Goal: Information Seeking & Learning: Learn about a topic

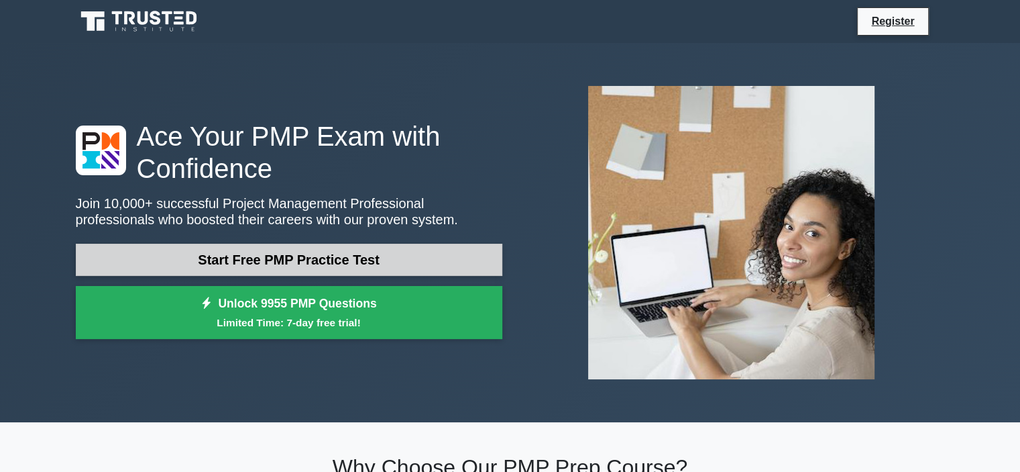
click at [373, 252] on link "Start Free PMP Practice Test" at bounding box center [289, 260] width 427 height 32
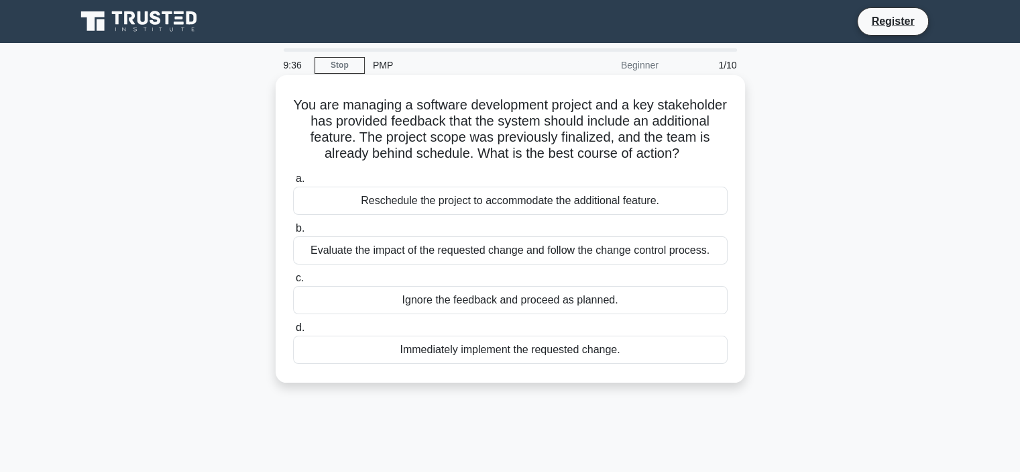
click at [451, 258] on div "Evaluate the impact of the requested change and follow the change control proce…" at bounding box center [510, 250] width 435 height 28
click at [293, 233] on input "b. Evaluate the impact of the requested change and follow the change control pr…" at bounding box center [293, 228] width 0 height 9
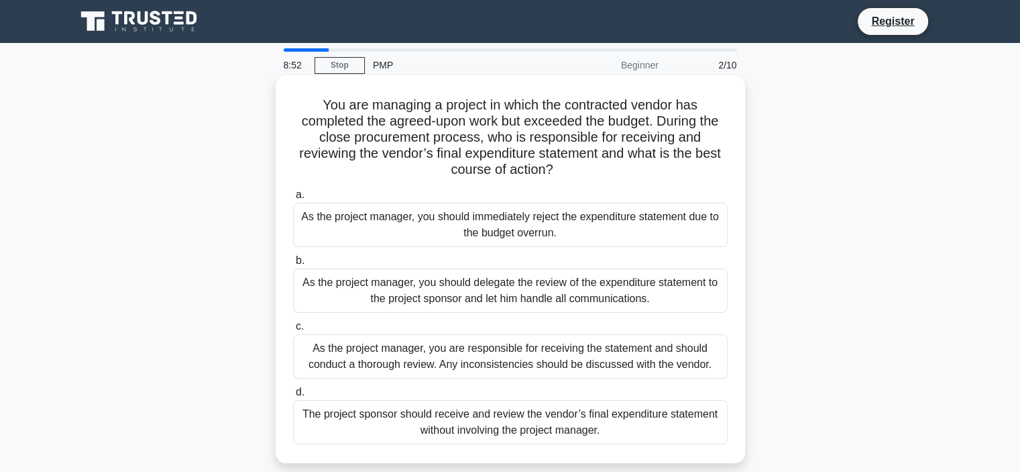
click at [443, 358] on div "As the project manager, you are responsible for receiving the statement and sho…" at bounding box center [510, 356] width 435 height 44
click at [293, 331] on input "c. As the project manager, you are responsible for receiving the statement and …" at bounding box center [293, 326] width 0 height 9
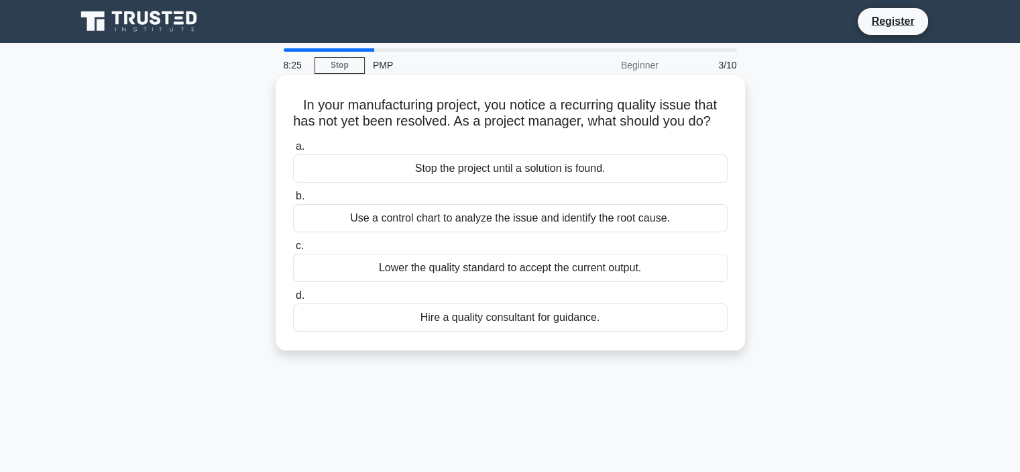
click at [449, 229] on div "Use a control chart to analyze the issue and identify the root cause." at bounding box center [510, 218] width 435 height 28
click at [293, 201] on input "b. Use a control chart to analyze the issue and identify the root cause." at bounding box center [293, 196] width 0 height 9
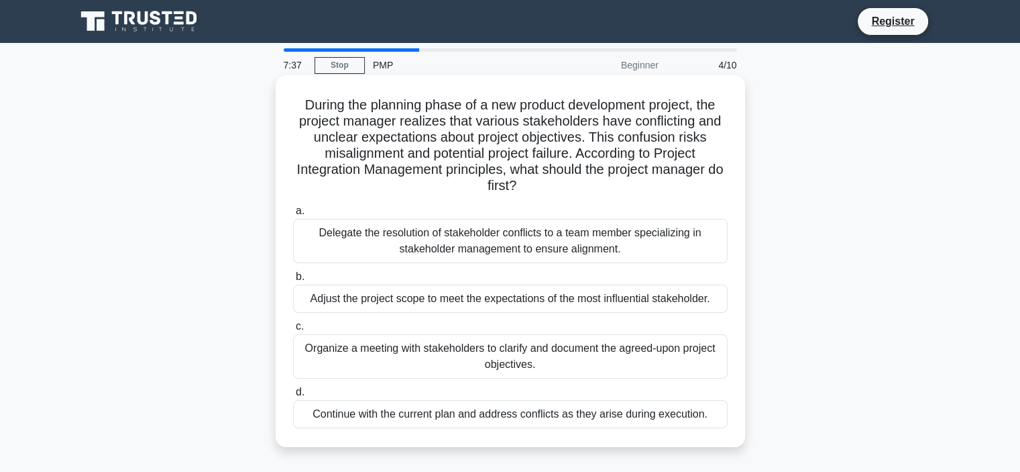
click at [454, 352] on div "Organize a meeting with stakeholders to clarify and document the agreed-upon pr…" at bounding box center [510, 356] width 435 height 44
click at [293, 331] on input "c. Organize a meeting with stakeholders to clarify and document the agreed-upon…" at bounding box center [293, 326] width 0 height 9
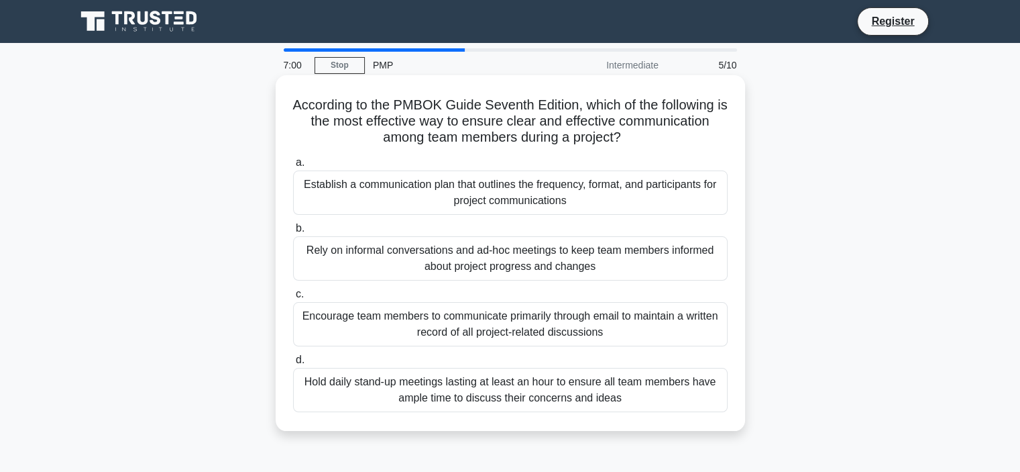
click at [464, 197] on div "Establish a communication plan that outlines the frequency, format, and partici…" at bounding box center [510, 192] width 435 height 44
click at [293, 167] on input "a. Establish a communication plan that outlines the frequency, format, and part…" at bounding box center [293, 162] width 0 height 9
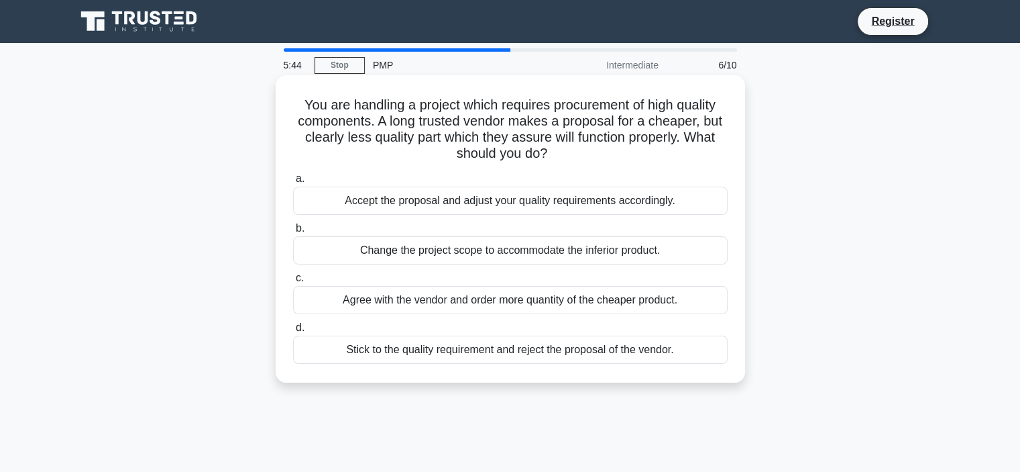
click at [415, 357] on div "Stick to the quality requirement and reject the proposal of the vendor." at bounding box center [510, 349] width 435 height 28
click at [293, 332] on input "d. Stick to the quality requirement and reject the proposal of the vendor." at bounding box center [293, 327] width 0 height 9
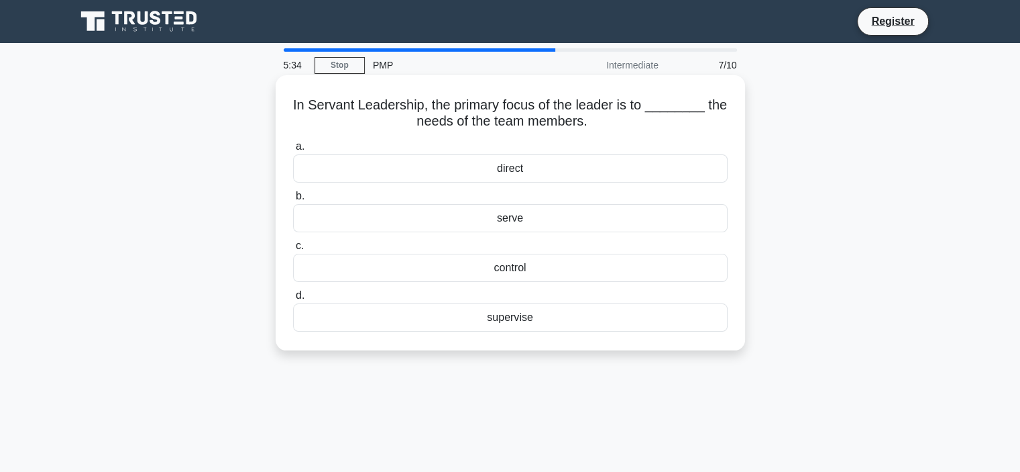
click at [497, 222] on div "serve" at bounding box center [510, 218] width 435 height 28
click at [293, 201] on input "b. serve" at bounding box center [293, 196] width 0 height 9
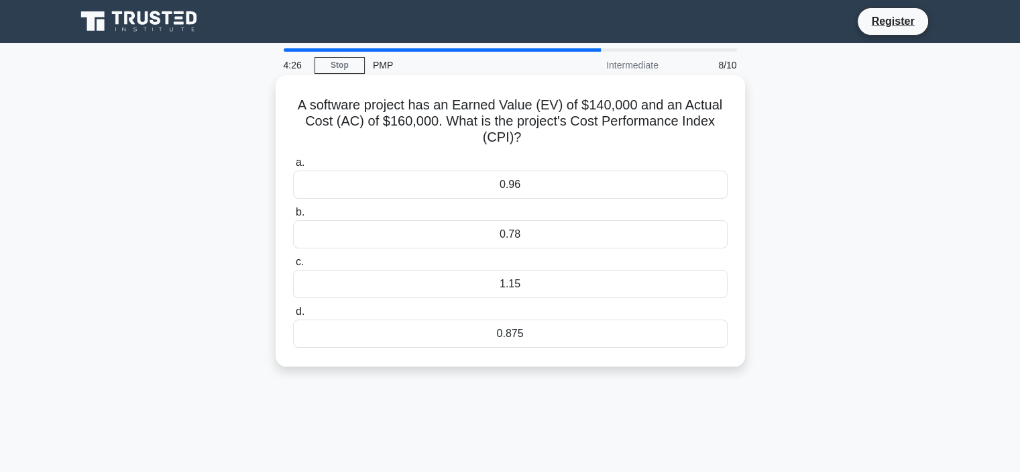
click at [500, 337] on div "0.875" at bounding box center [510, 333] width 435 height 28
click at [293, 316] on input "d. 0.875" at bounding box center [293, 311] width 0 height 9
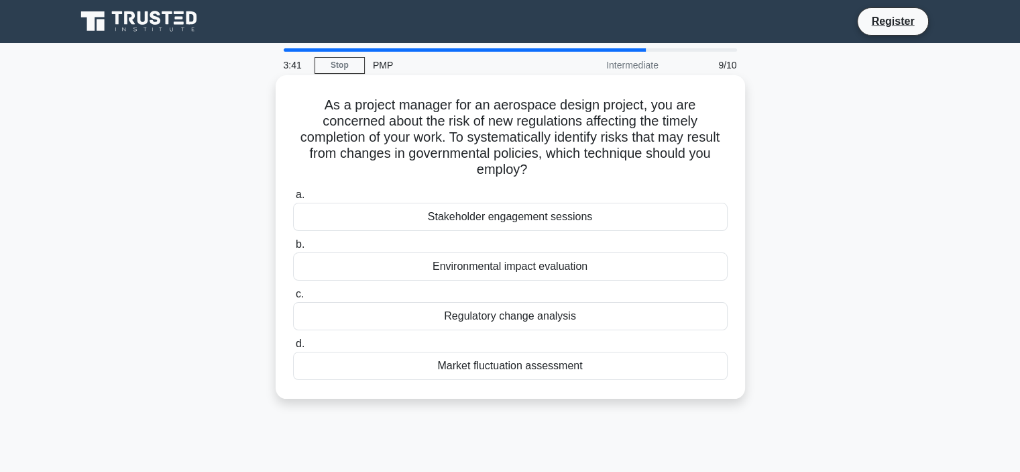
click at [479, 317] on div "Regulatory change analysis" at bounding box center [510, 316] width 435 height 28
click at [293, 299] on input "c. Regulatory change analysis" at bounding box center [293, 294] width 0 height 9
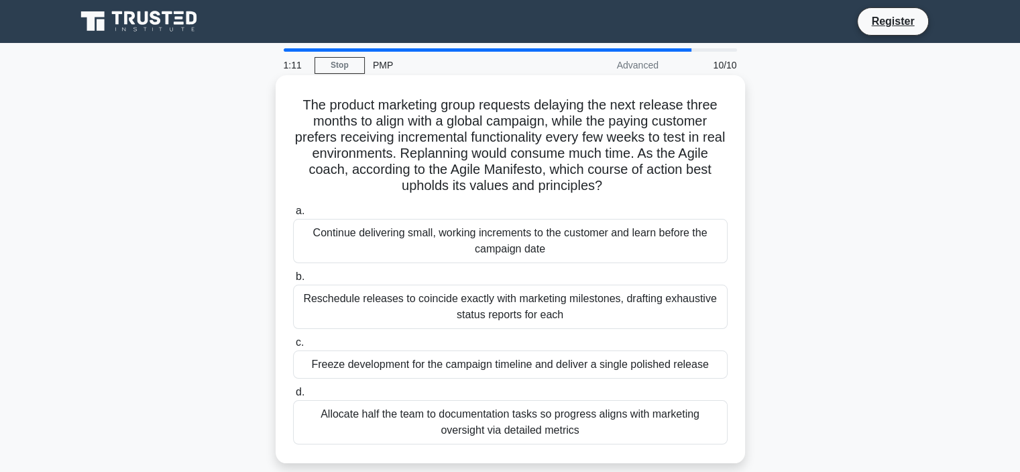
click at [513, 237] on div "Continue delivering small, working increments to the customer and learn before …" at bounding box center [510, 241] width 435 height 44
click at [293, 215] on input "a. Continue delivering small, working increments to the customer and learn befo…" at bounding box center [293, 211] width 0 height 9
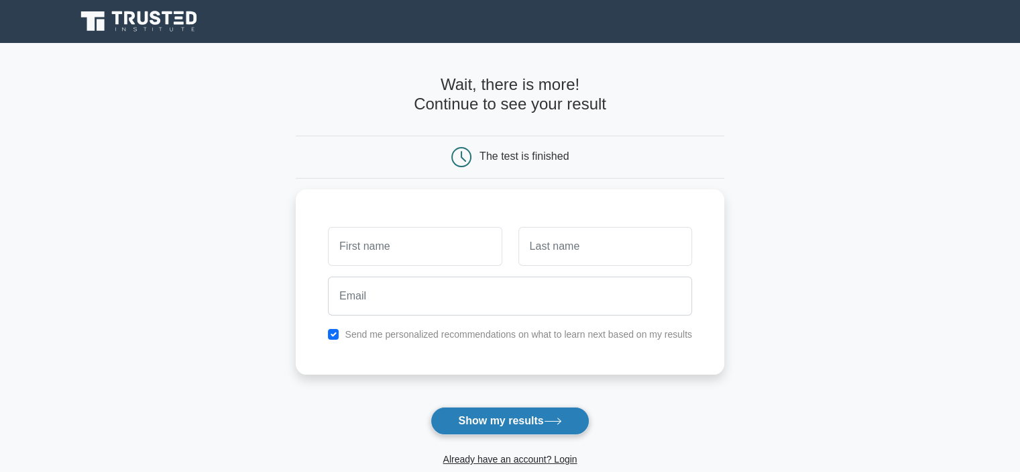
click at [521, 418] on button "Show my results" at bounding box center [510, 421] width 158 height 28
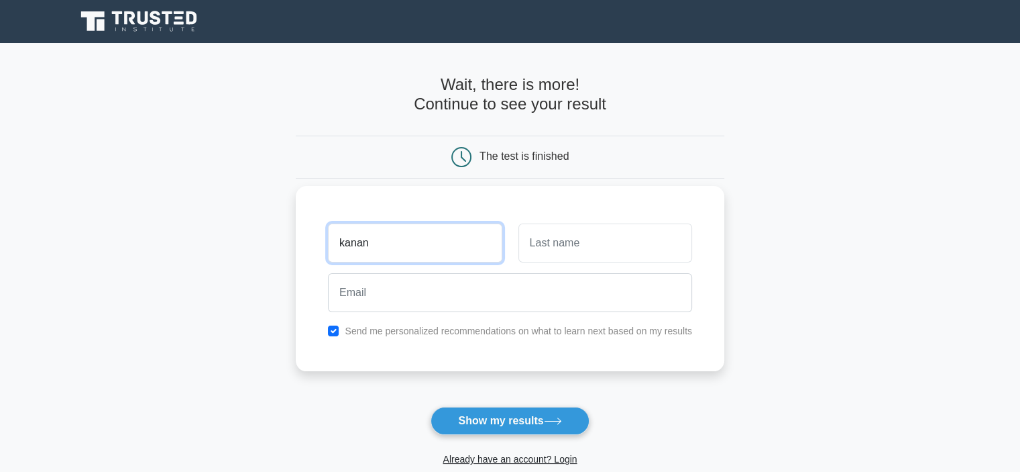
type input "kanan"
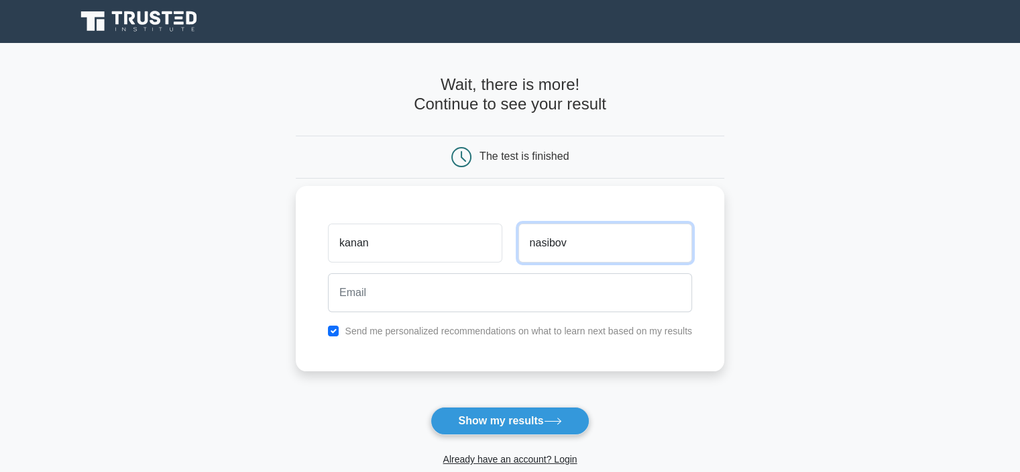
type input "nasibov"
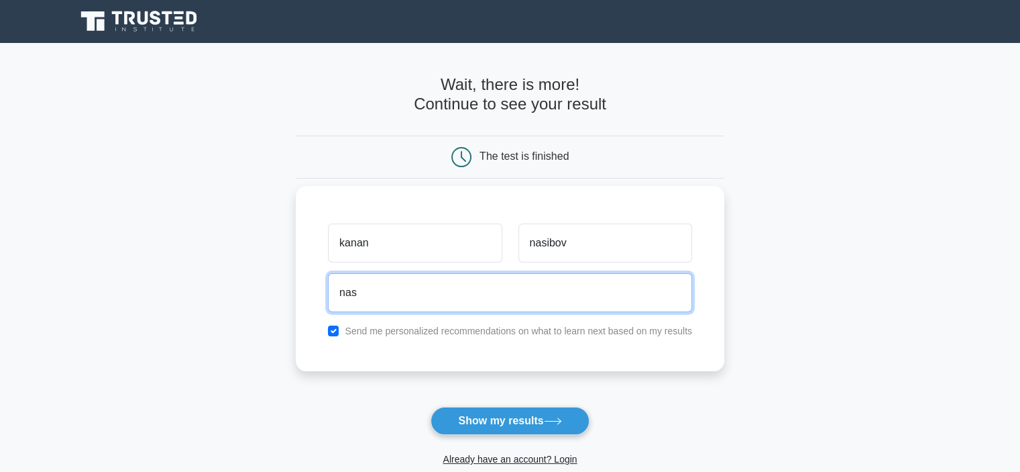
type input "nasibov.kanan@gmail.com"
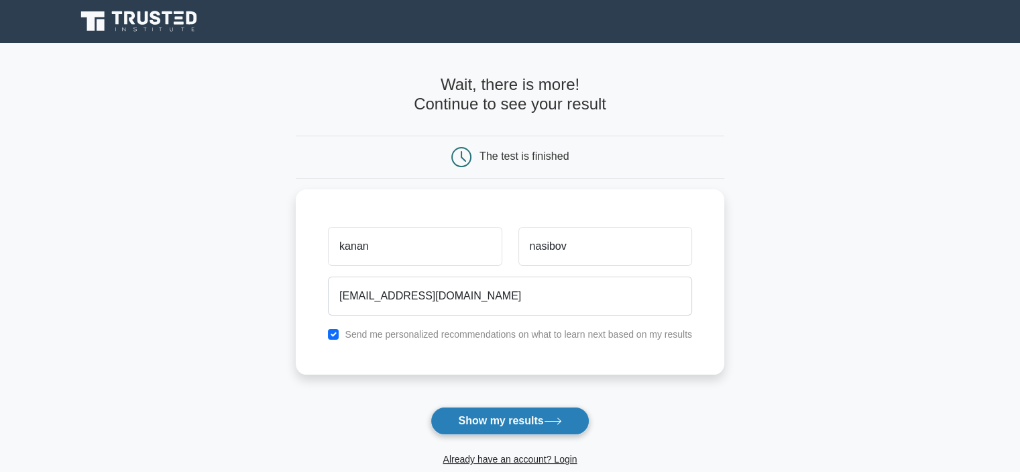
click at [481, 415] on button "Show my results" at bounding box center [510, 421] width 158 height 28
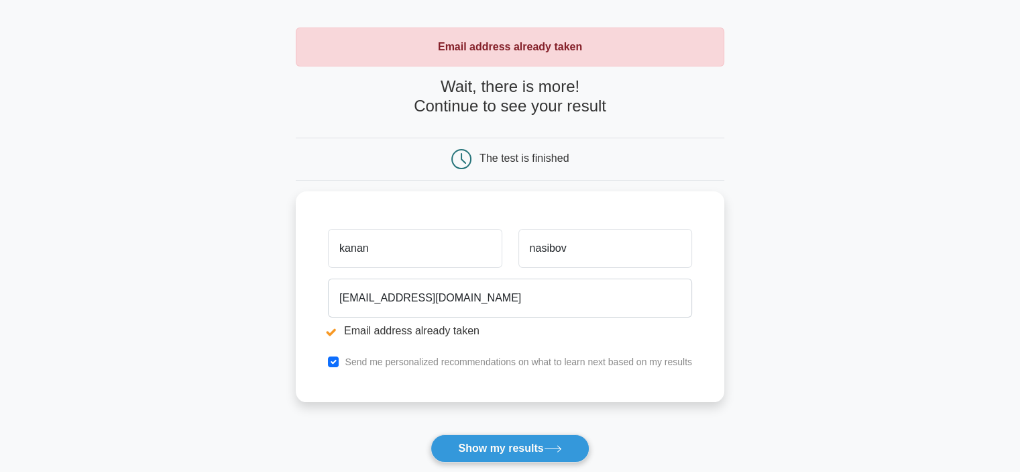
scroll to position [134, 0]
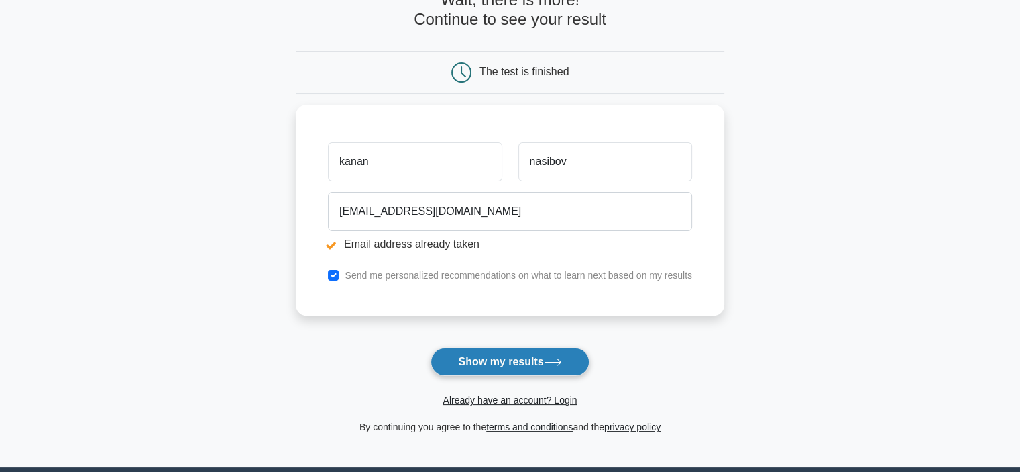
click at [476, 350] on button "Show my results" at bounding box center [510, 362] width 158 height 28
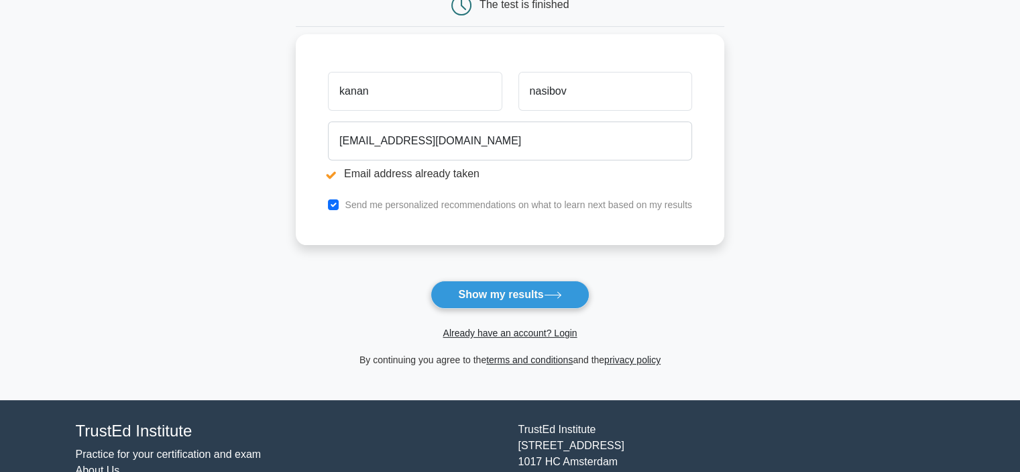
scroll to position [268, 0]
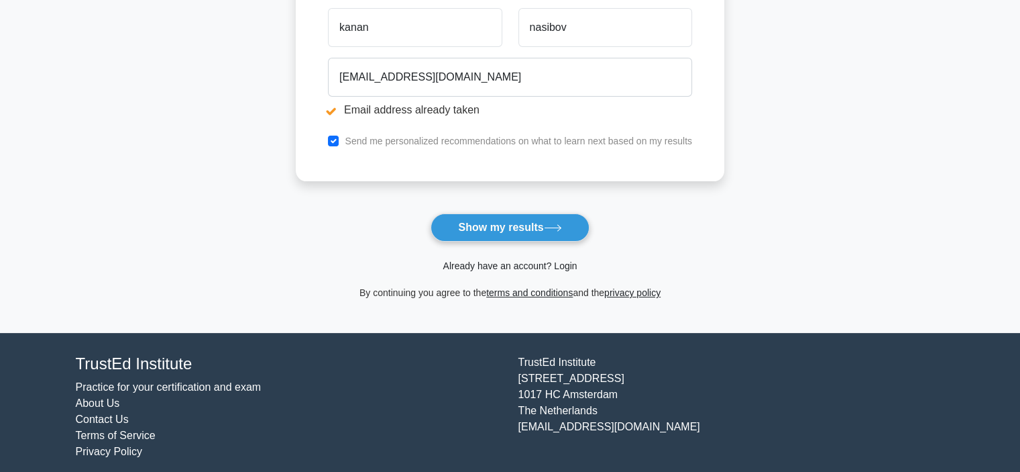
click at [456, 263] on link "Already have an account? Login" at bounding box center [510, 265] width 134 height 11
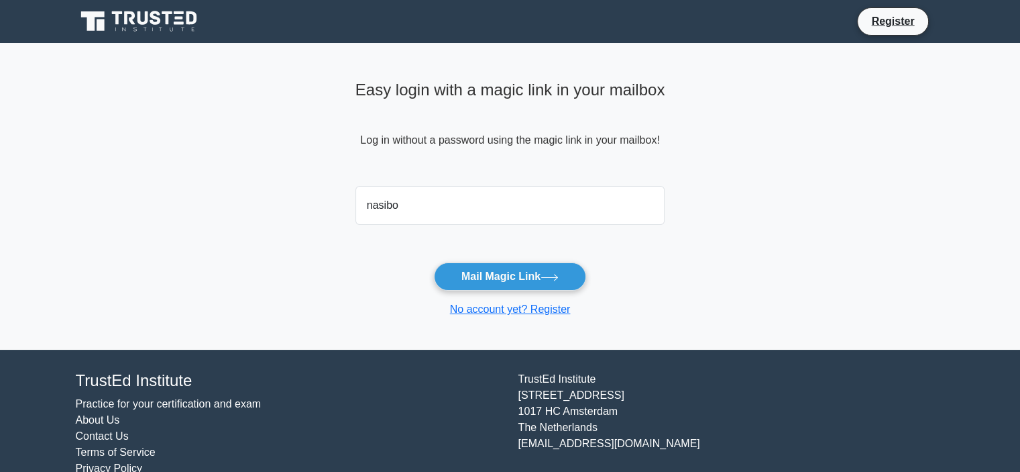
type input "nasibov.kanan@gmail.com"
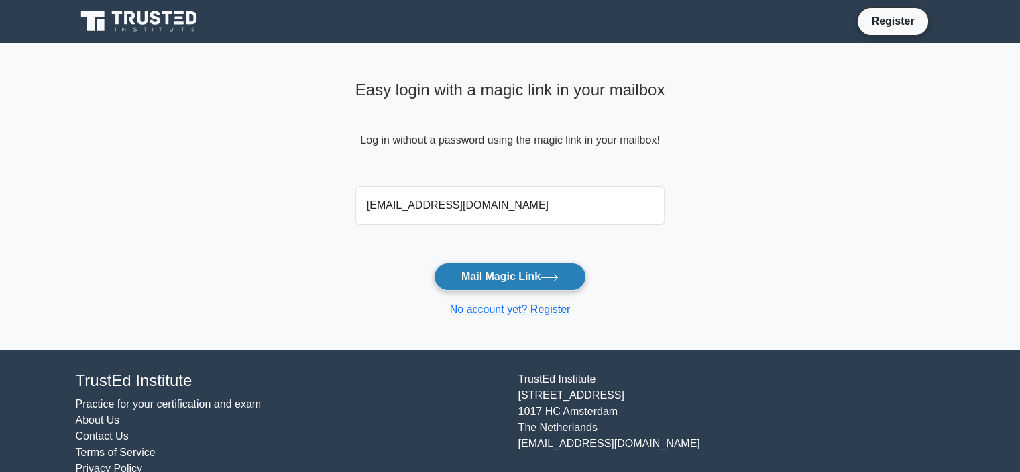
click at [505, 270] on button "Mail Magic Link" at bounding box center [510, 276] width 152 height 28
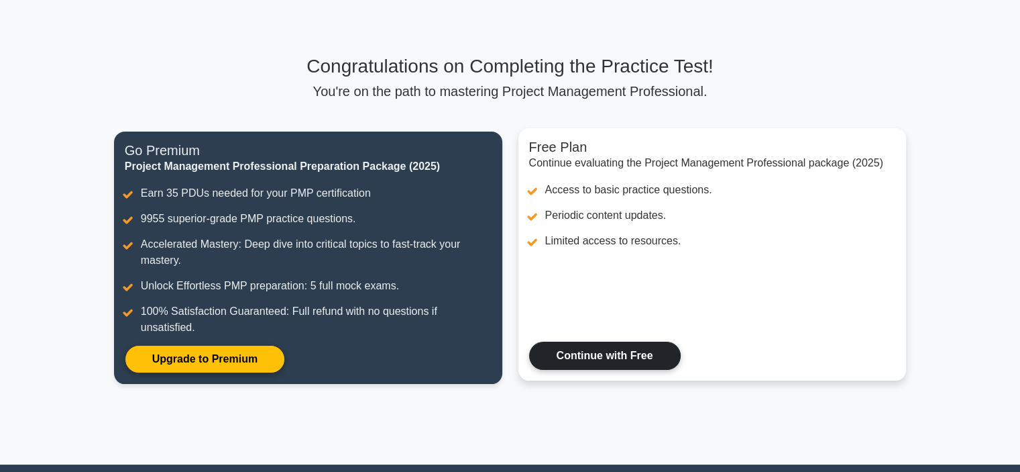
scroll to position [67, 0]
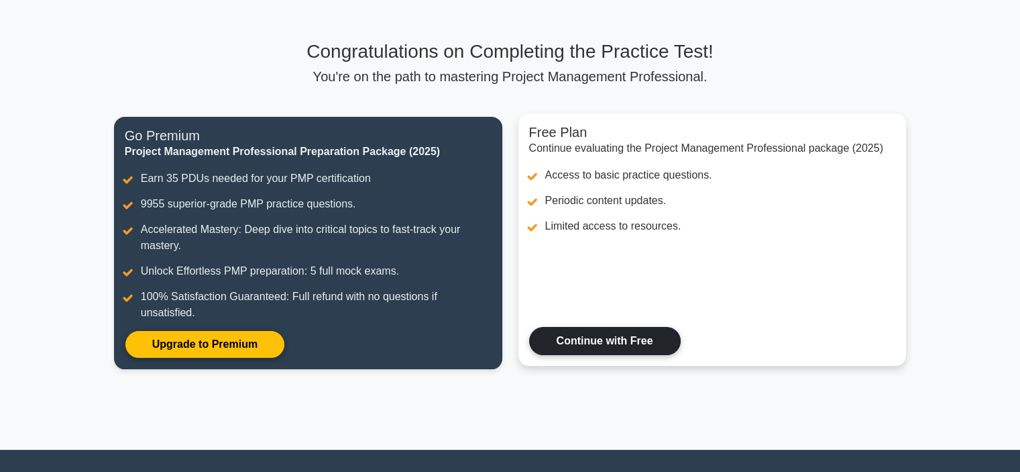
click at [577, 331] on link "Continue with Free" at bounding box center [605, 341] width 152 height 28
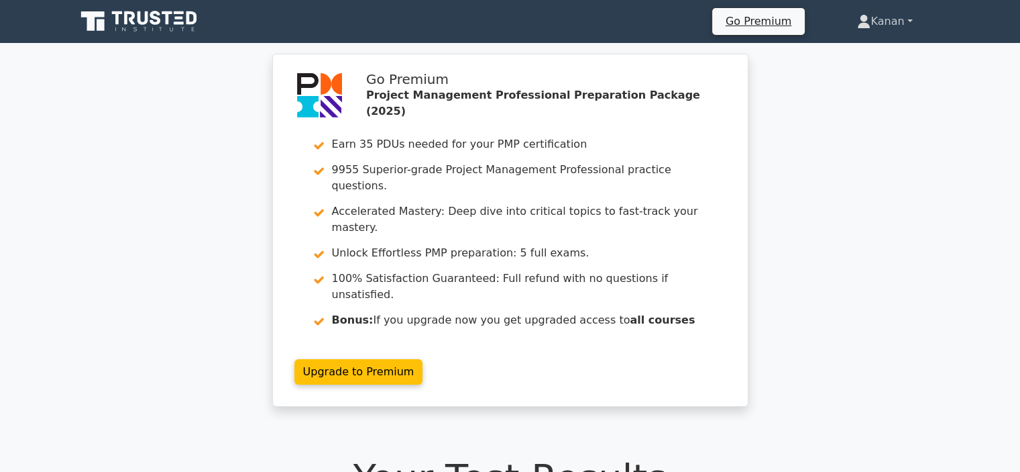
click at [906, 29] on link "Kanan" at bounding box center [884, 21] width 119 height 27
click at [851, 56] on link "Profile" at bounding box center [879, 52] width 106 height 21
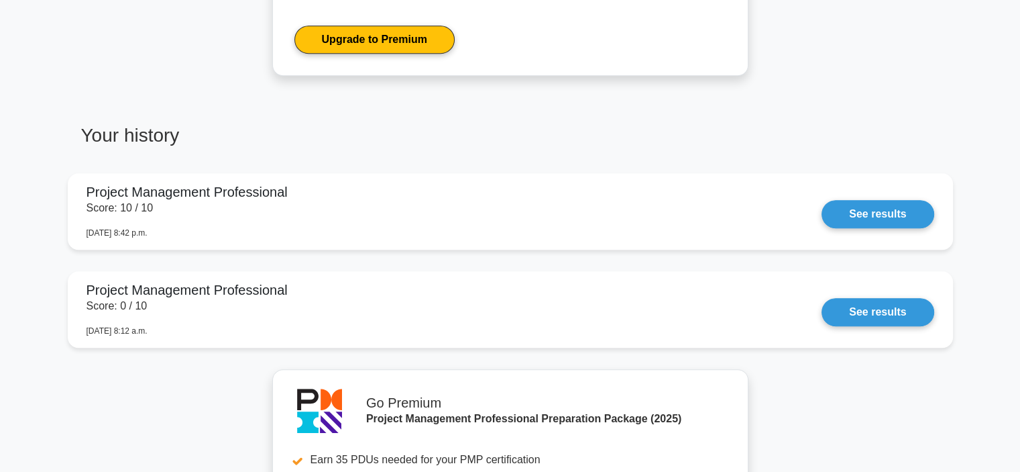
scroll to position [805, 0]
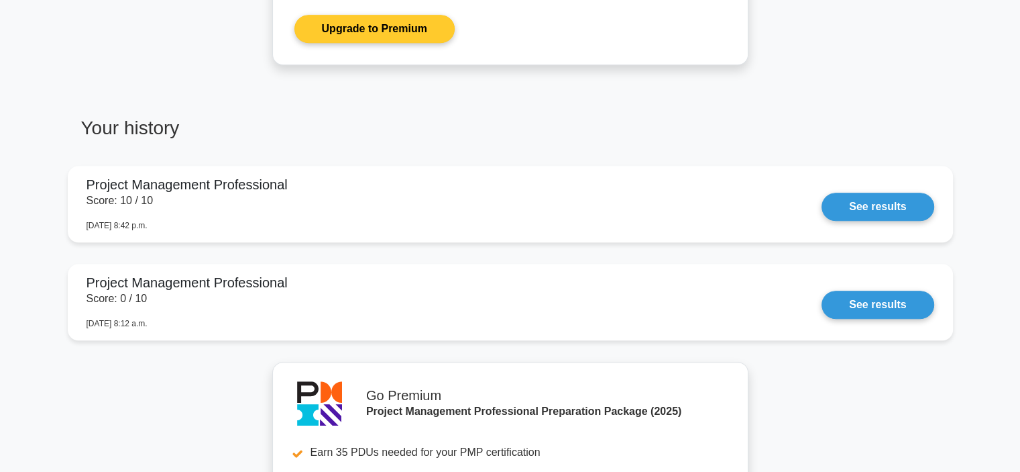
click at [391, 30] on link "Upgrade to Premium" at bounding box center [375, 29] width 160 height 28
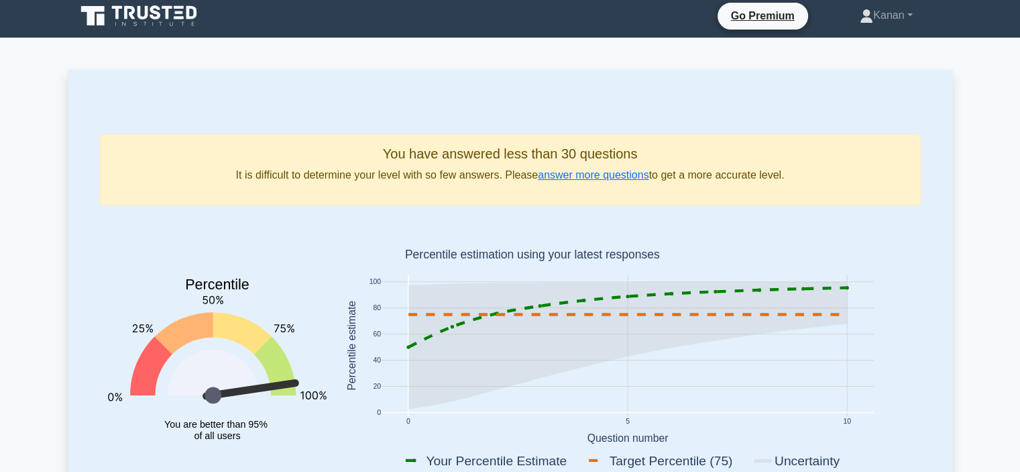
scroll to position [0, 0]
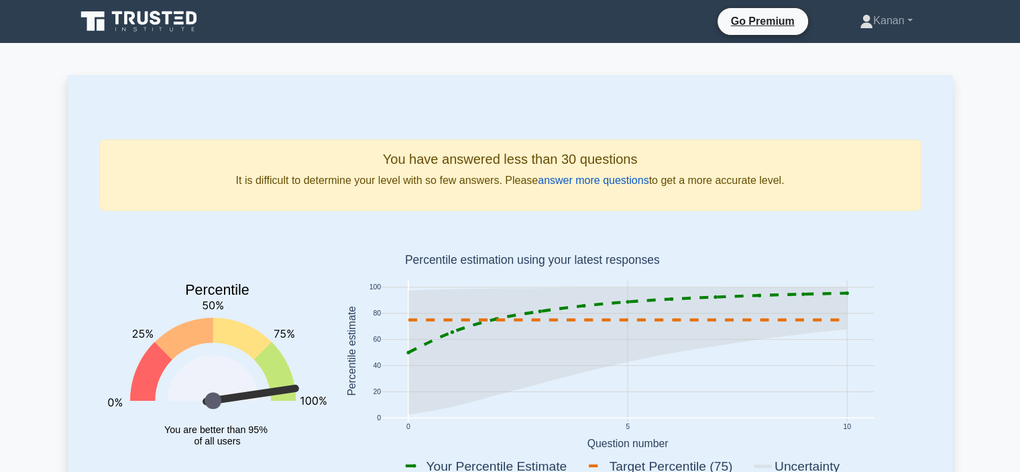
click at [585, 176] on link "answer more questions" at bounding box center [593, 179] width 111 height 11
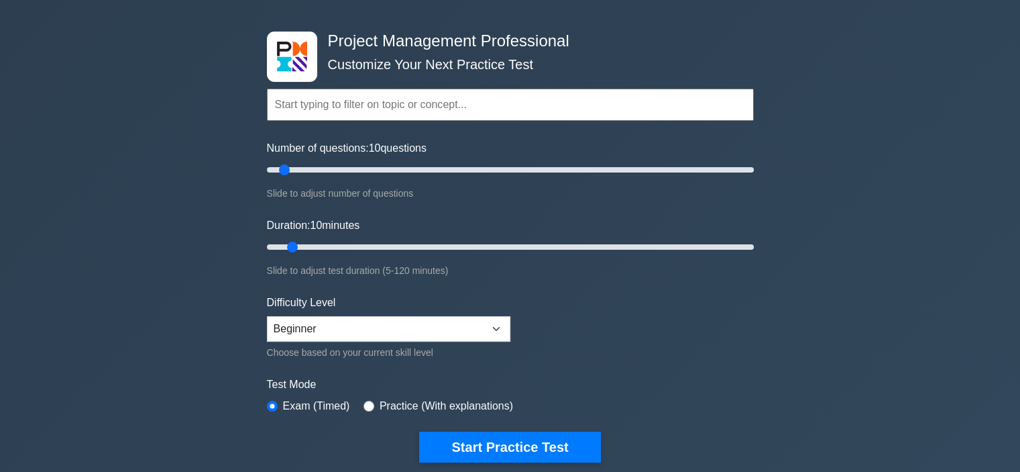
scroll to position [67, 0]
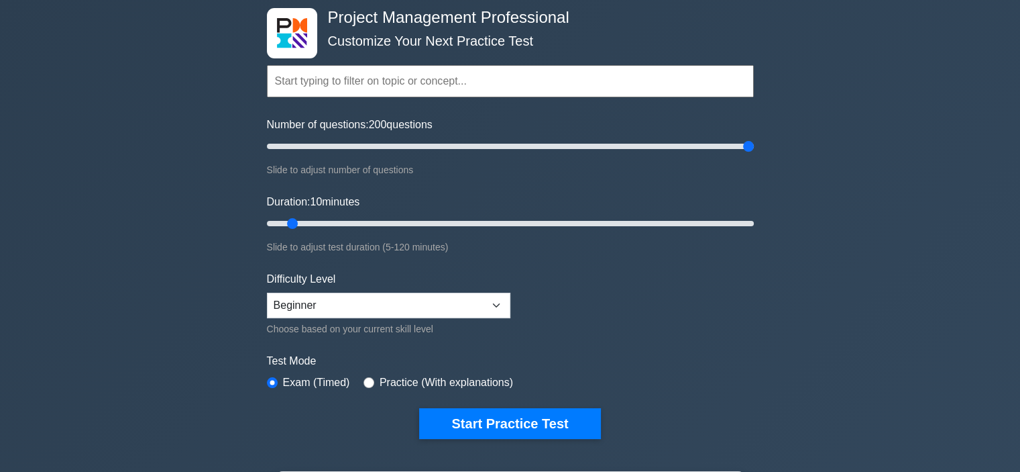
drag, startPoint x: 286, startPoint y: 147, endPoint x: 805, endPoint y: 154, distance: 518.6
type input "200"
click at [754, 154] on input "Number of questions: 200 questions" at bounding box center [510, 146] width 487 height 16
drag, startPoint x: 290, startPoint y: 219, endPoint x: 742, endPoint y: 246, distance: 452.3
type input "120"
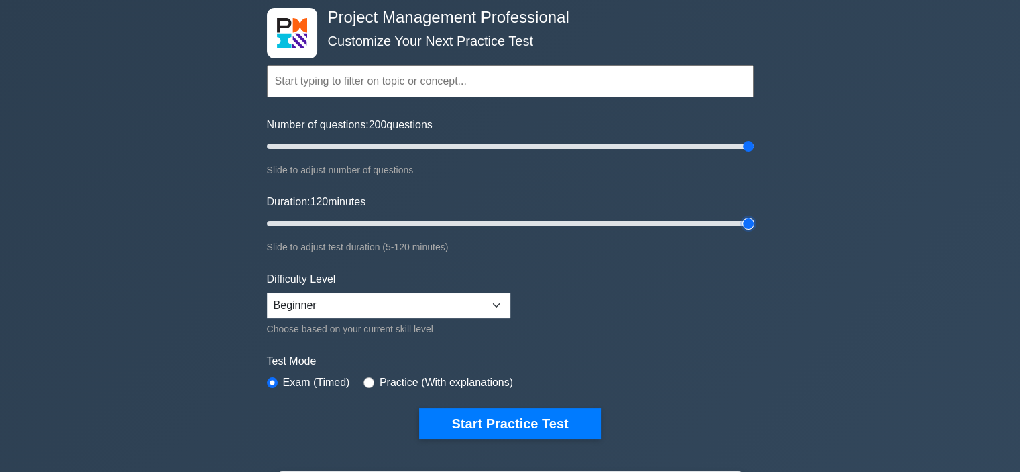
click at [742, 231] on input "Duration: 120 minutes" at bounding box center [510, 223] width 487 height 16
